Goal: Information Seeking & Learning: Check status

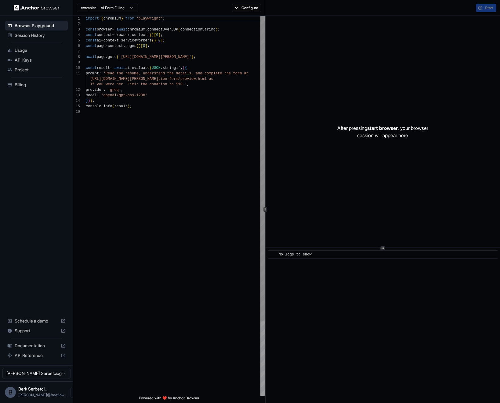
scroll to position [55, 0]
click at [43, 37] on span "Session History" at bounding box center [40, 35] width 51 height 6
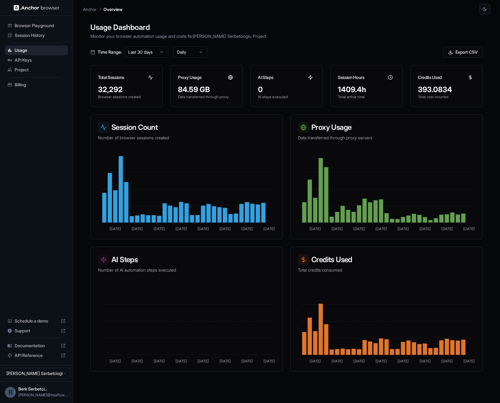
click at [234, 73] on div at bounding box center [231, 78] width 10 height 10
click at [229, 77] on icon at bounding box center [230, 77] width 5 height 5
click at [345, 34] on p "Monitor your browser automation usage and costs for [PERSON_NAME] Serbetcioglu …" at bounding box center [286, 36] width 393 height 6
click at [41, 59] on span "API Keys" at bounding box center [40, 60] width 51 height 6
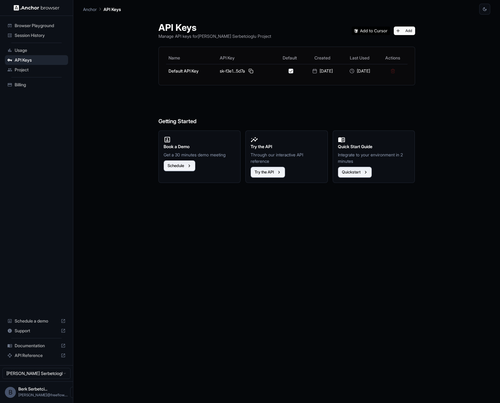
click at [40, 46] on div "Usage" at bounding box center [36, 50] width 63 height 10
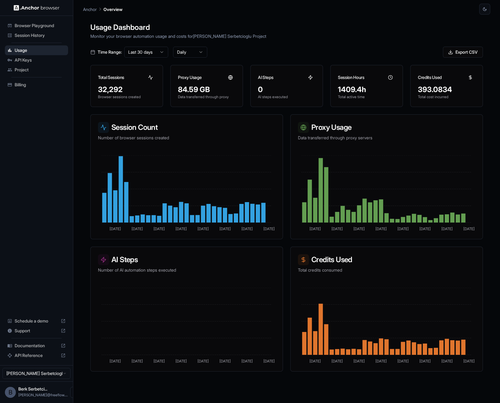
click at [204, 86] on div "84.59 GB" at bounding box center [206, 90] width 57 height 10
click at [233, 75] on div at bounding box center [231, 78] width 10 height 10
click at [230, 76] on icon at bounding box center [231, 77] width 2 height 4
click at [42, 346] on span "Documentation" at bounding box center [37, 346] width 44 height 6
click at [179, 89] on div "84.59 GB" at bounding box center [206, 90] width 57 height 10
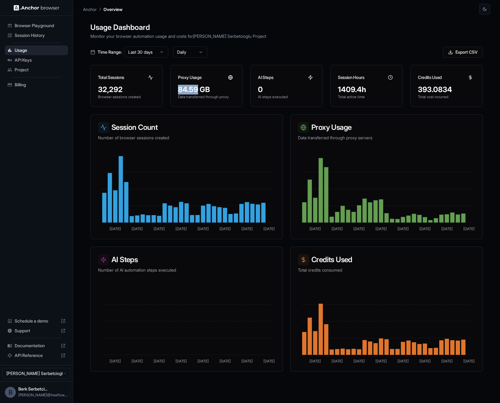
click at [179, 89] on div "84.59 GB" at bounding box center [206, 90] width 57 height 10
copy div "84.59"
click at [346, 89] on div "1409.4h" at bounding box center [366, 90] width 57 height 10
copy div "1409.4h"
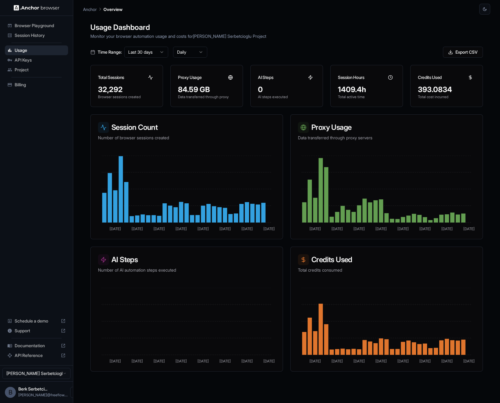
click at [369, 18] on div "Usage Dashboard Monitor your browser automation usage and costs for [PERSON_NAM…" at bounding box center [286, 216] width 407 height 403
click at [235, 77] on div at bounding box center [231, 78] width 10 height 10
click at [191, 87] on div "84.59 GB" at bounding box center [206, 90] width 57 height 10
click at [123, 45] on div "Usage Dashboard Monitor your browser automation usage and costs for [PERSON_NAM…" at bounding box center [286, 216] width 407 height 403
click at [136, 54] on html "Browser Playground Session History Usage API Keys Project Billing Schedule a de…" at bounding box center [250, 201] width 500 height 403
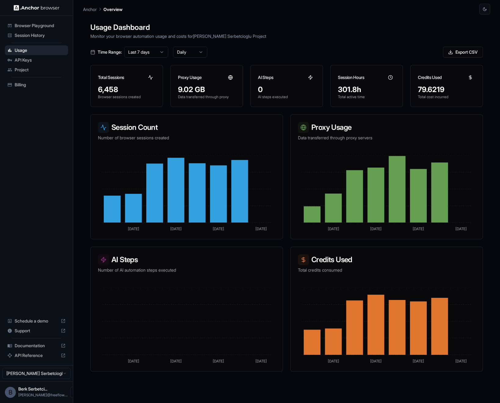
click at [190, 91] on div "9.02 GB" at bounding box center [206, 90] width 57 height 10
click at [231, 75] on icon at bounding box center [230, 77] width 5 height 5
click at [353, 90] on div "301.8h" at bounding box center [366, 90] width 57 height 10
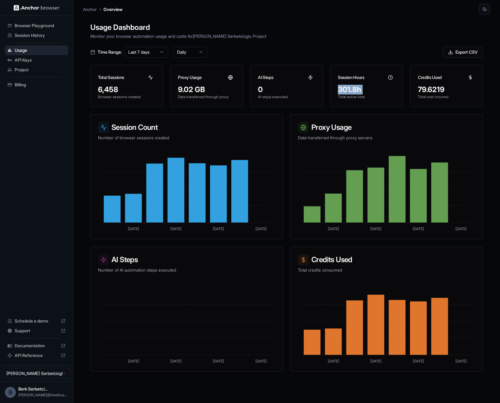
copy div "301.8h"
click at [42, 344] on span "Documentation" at bounding box center [37, 346] width 44 height 6
click at [427, 94] on div "79.6219" at bounding box center [446, 90] width 57 height 10
click at [425, 88] on div "79.6219" at bounding box center [446, 90] width 57 height 10
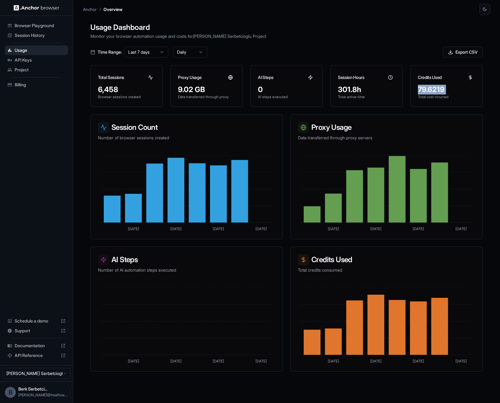
click at [425, 88] on div "79.6219" at bounding box center [446, 90] width 57 height 10
click at [45, 143] on div "Browser Playground Session History Usage API Keys Project Billing Schedule a de…" at bounding box center [36, 191] width 73 height 350
click at [337, 53] on div "Time Range: Last 7 days Daily Export CSV" at bounding box center [286, 52] width 393 height 11
click at [112, 91] on div "6,458" at bounding box center [126, 90] width 57 height 10
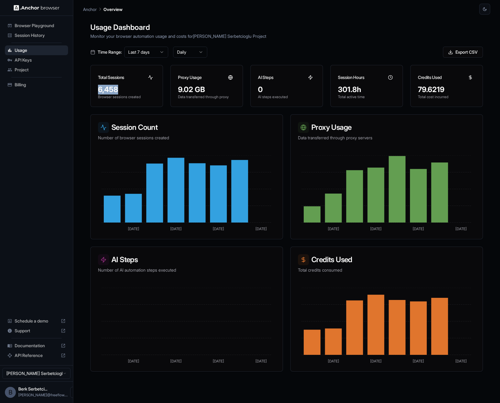
copy div "6,458"
click at [344, 92] on div "301.8h" at bounding box center [366, 90] width 57 height 10
copy div "301.8h"
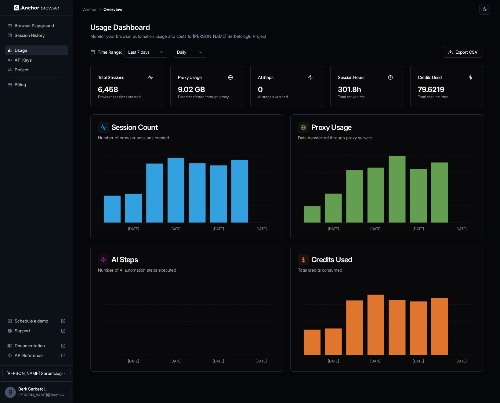
click at [192, 116] on div "Session Count Number of browser sessions created" at bounding box center [187, 132] width 192 height 34
click at [231, 77] on icon at bounding box center [230, 77] width 5 height 5
click at [176, 75] on div "Proxy Usage" at bounding box center [207, 75] width 72 height 20
click at [469, 67] on div "Credits Used" at bounding box center [447, 75] width 72 height 20
click at [472, 79] on icon at bounding box center [470, 77] width 5 height 5
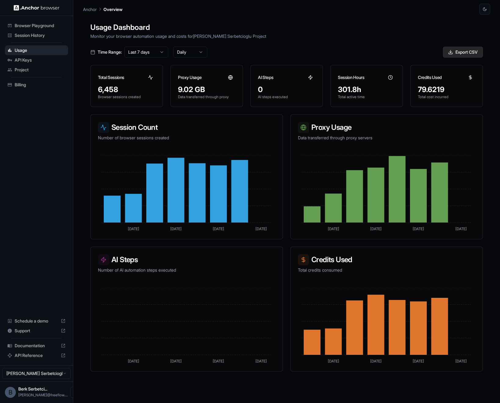
click at [469, 53] on button "Export CSV" at bounding box center [463, 52] width 40 height 11
click at [316, 42] on div "Usage Dashboard Monitor your browser automation usage and costs for [PERSON_NAM…" at bounding box center [286, 216] width 407 height 403
click at [156, 51] on html "Browser Playground Session History Usage API Keys Project Billing Schedule a de…" at bounding box center [250, 201] width 500 height 403
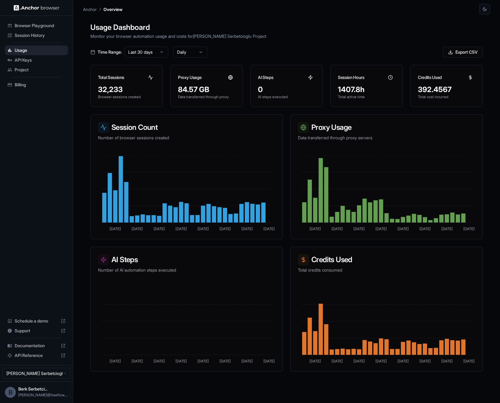
click at [423, 92] on div "392.4567" at bounding box center [446, 90] width 57 height 10
